Goal: Transaction & Acquisition: Purchase product/service

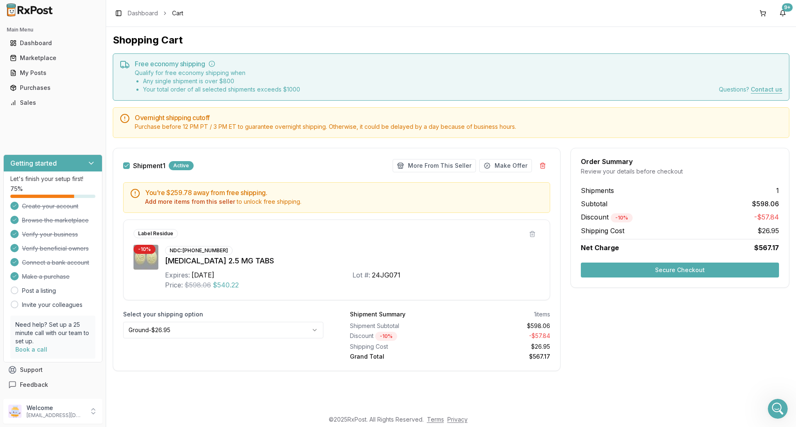
scroll to position [6277, 0]
click at [53, 57] on div "Marketplace" at bounding box center [53, 58] width 86 height 8
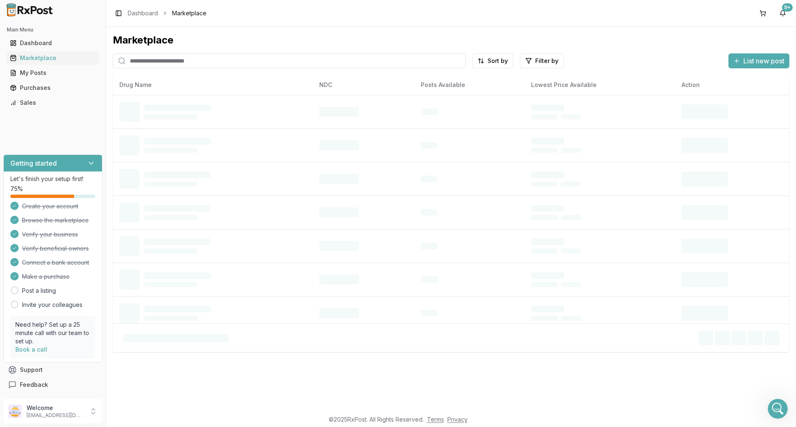
click at [198, 63] on input "search" at bounding box center [289, 60] width 353 height 15
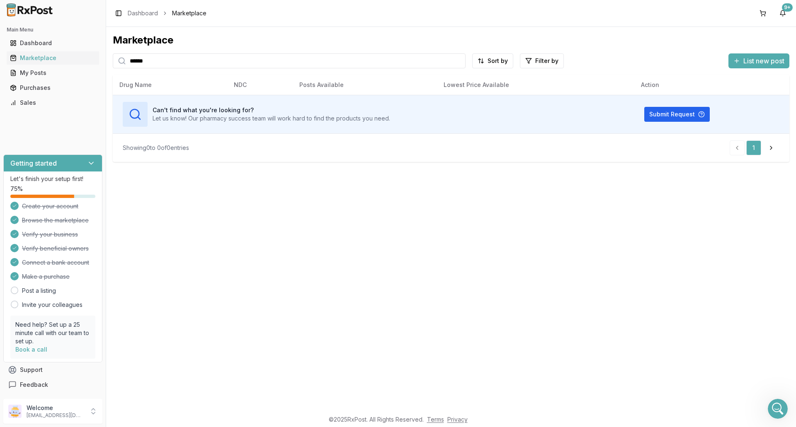
type input "******"
